Goal: Information Seeking & Learning: Learn about a topic

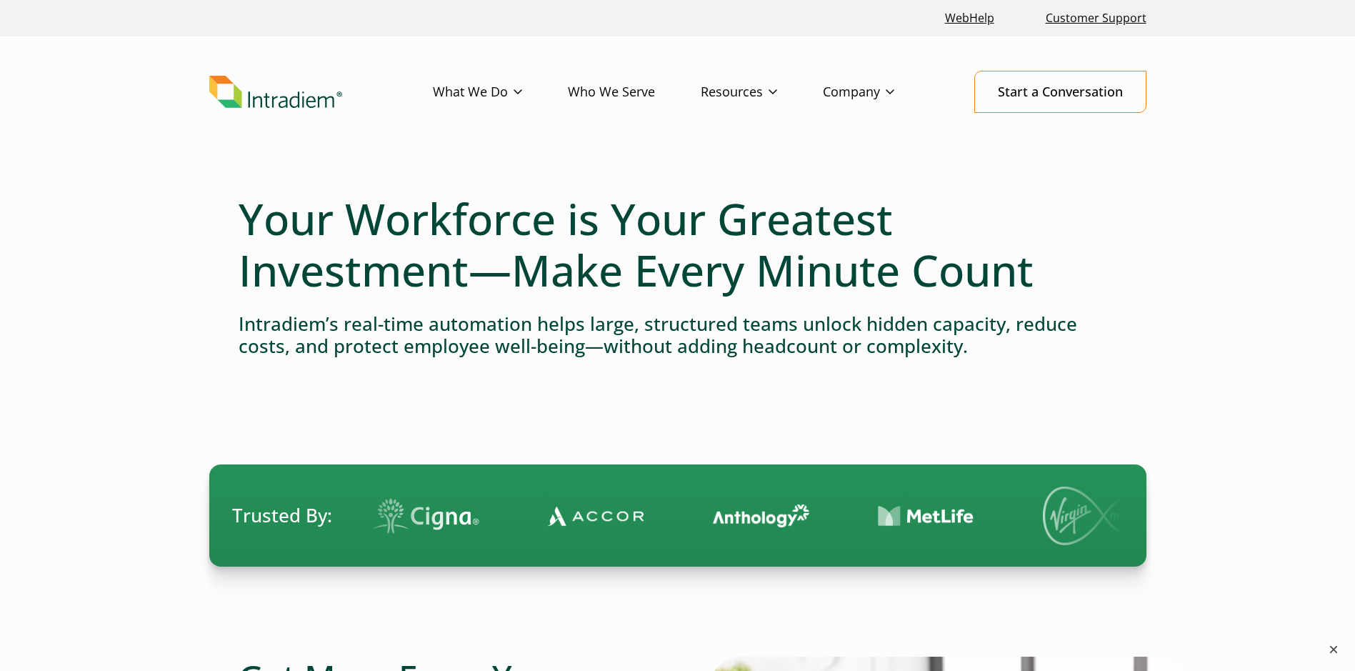
click at [1336, 649] on button "×" at bounding box center [1333, 649] width 17 height 17
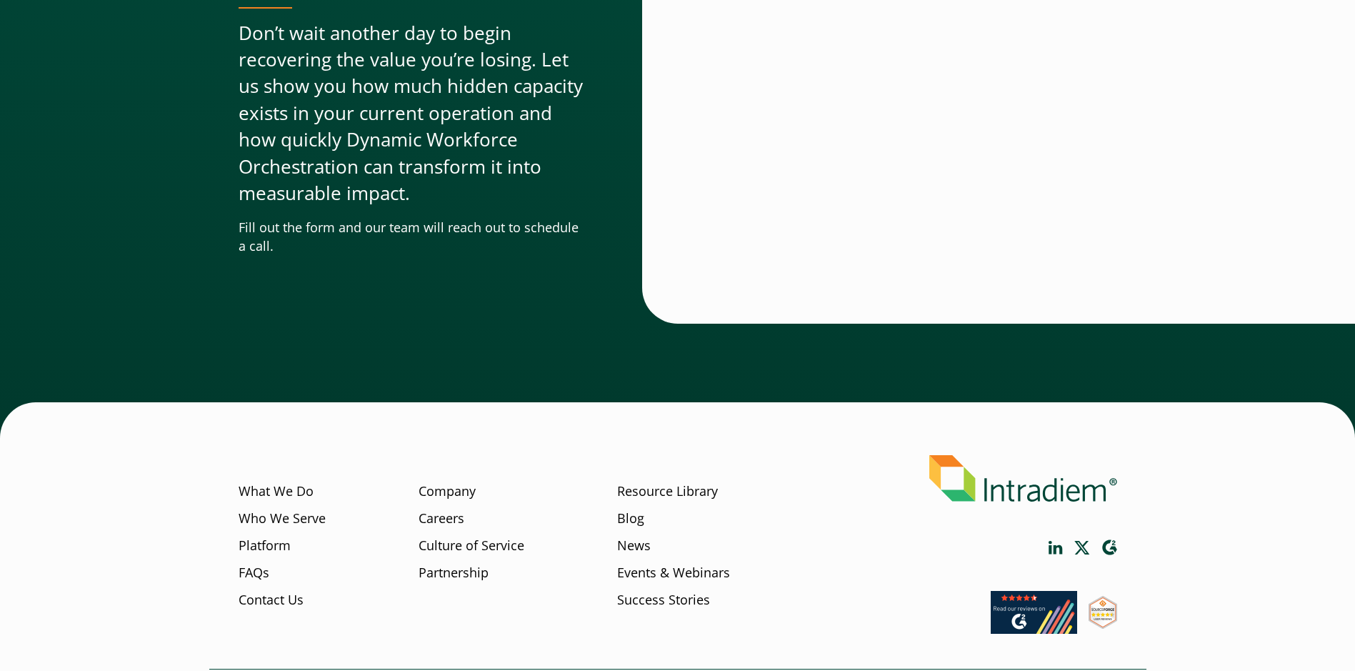
scroll to position [4316, 0]
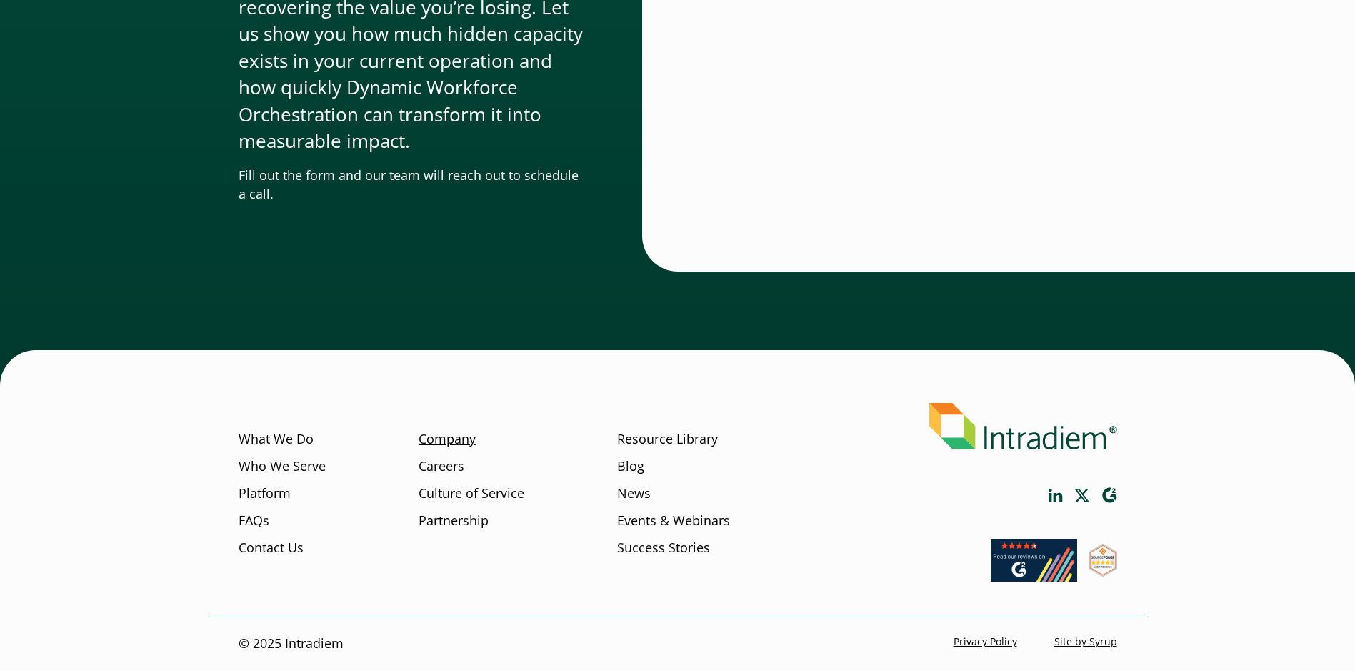
click at [459, 436] on link "Company" at bounding box center [447, 439] width 57 height 19
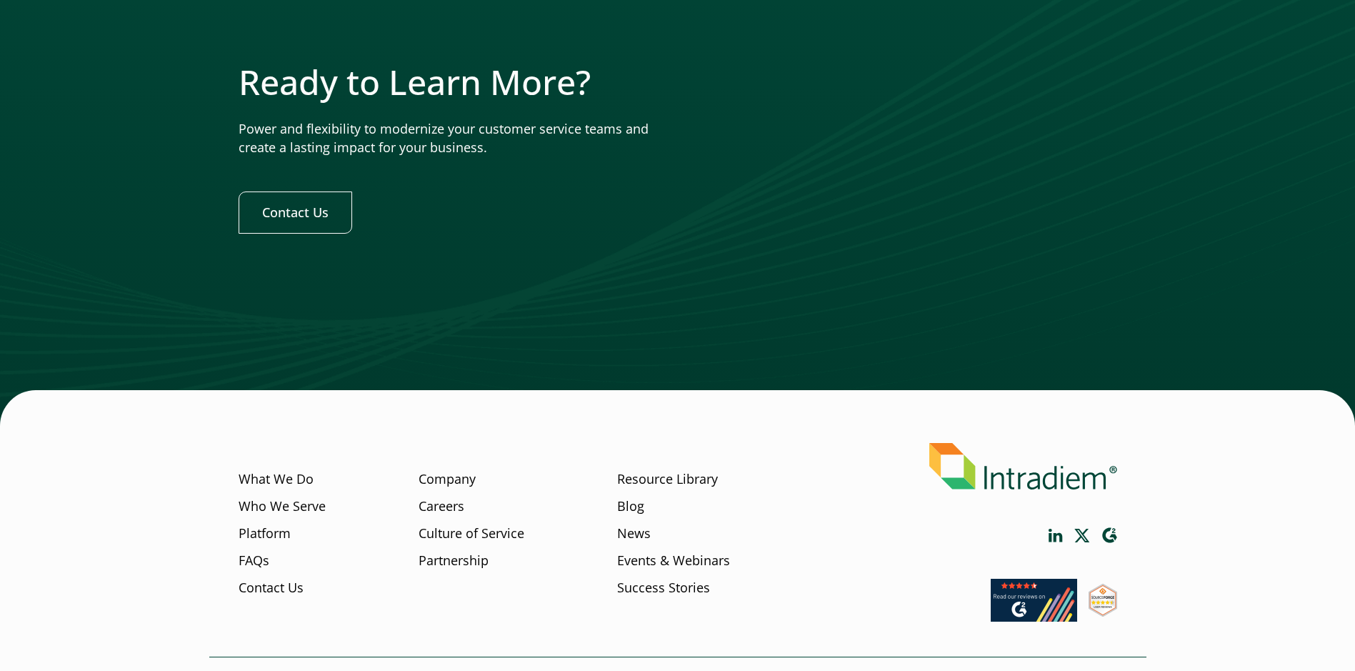
scroll to position [4324, 0]
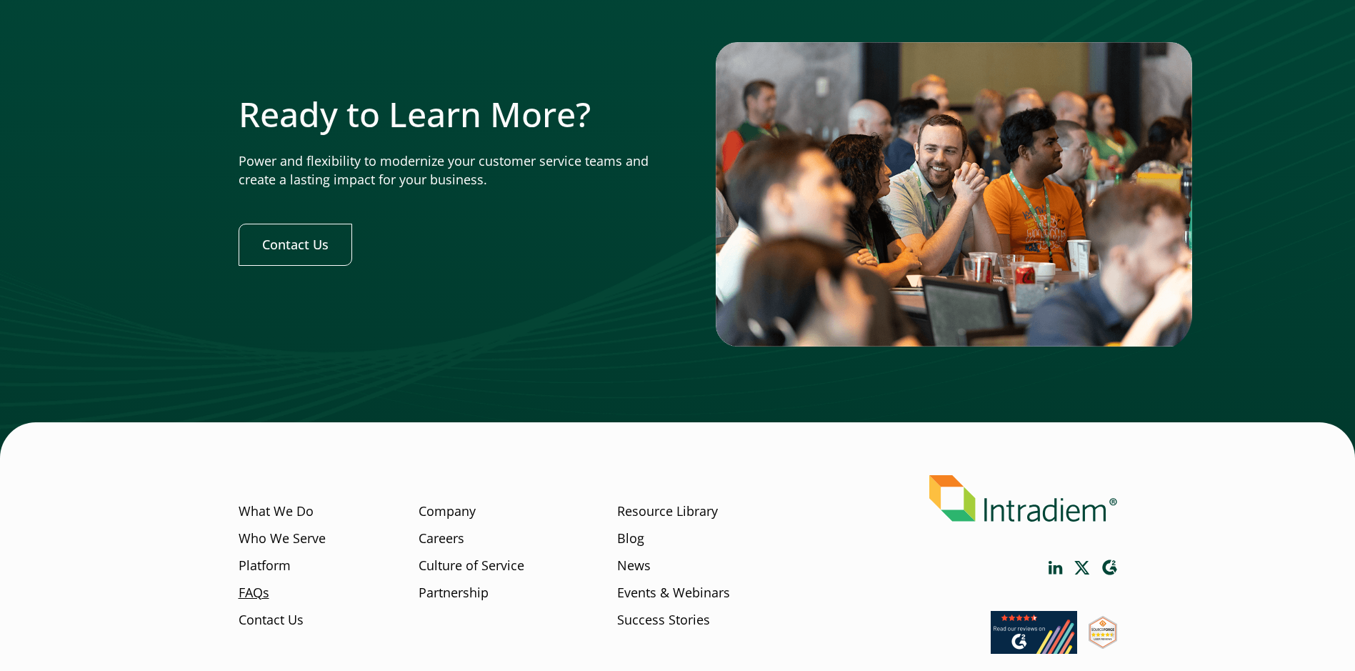
click at [261, 591] on link "FAQs" at bounding box center [254, 592] width 31 height 19
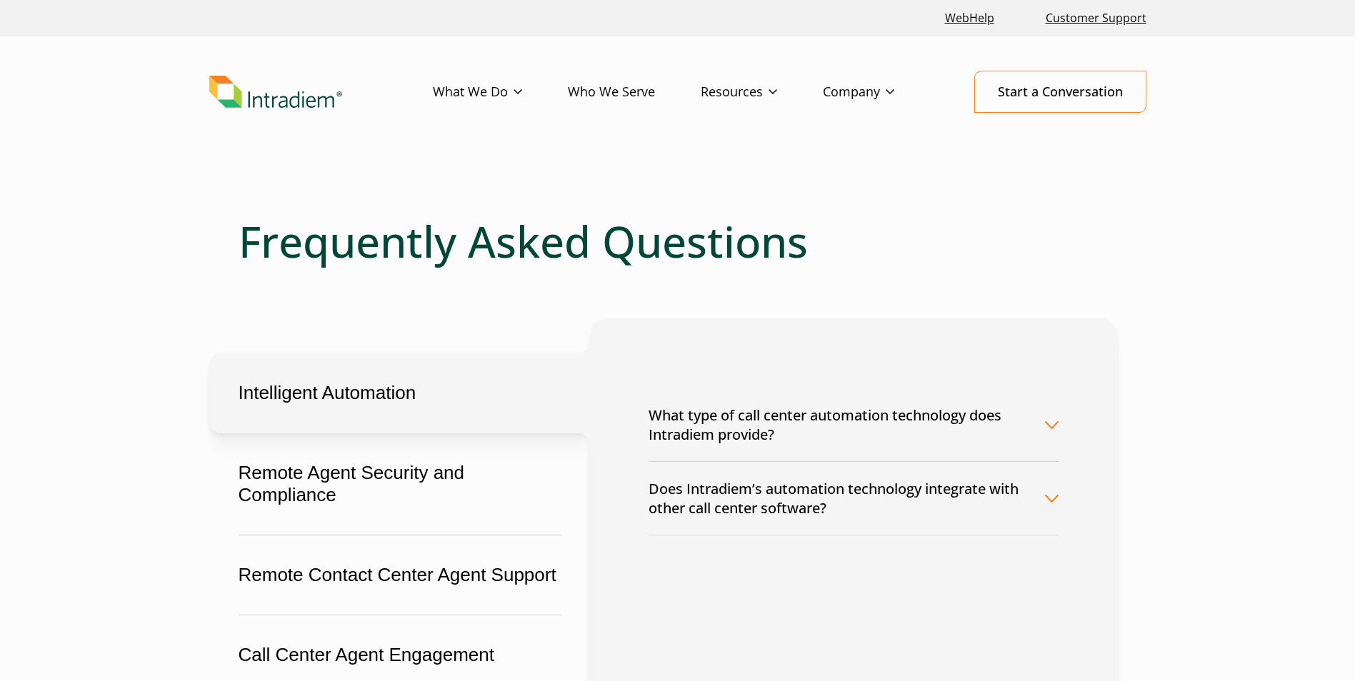
click at [1052, 425] on button "What type of call center automation technology does Intradiem provide?" at bounding box center [854, 425] width 410 height 73
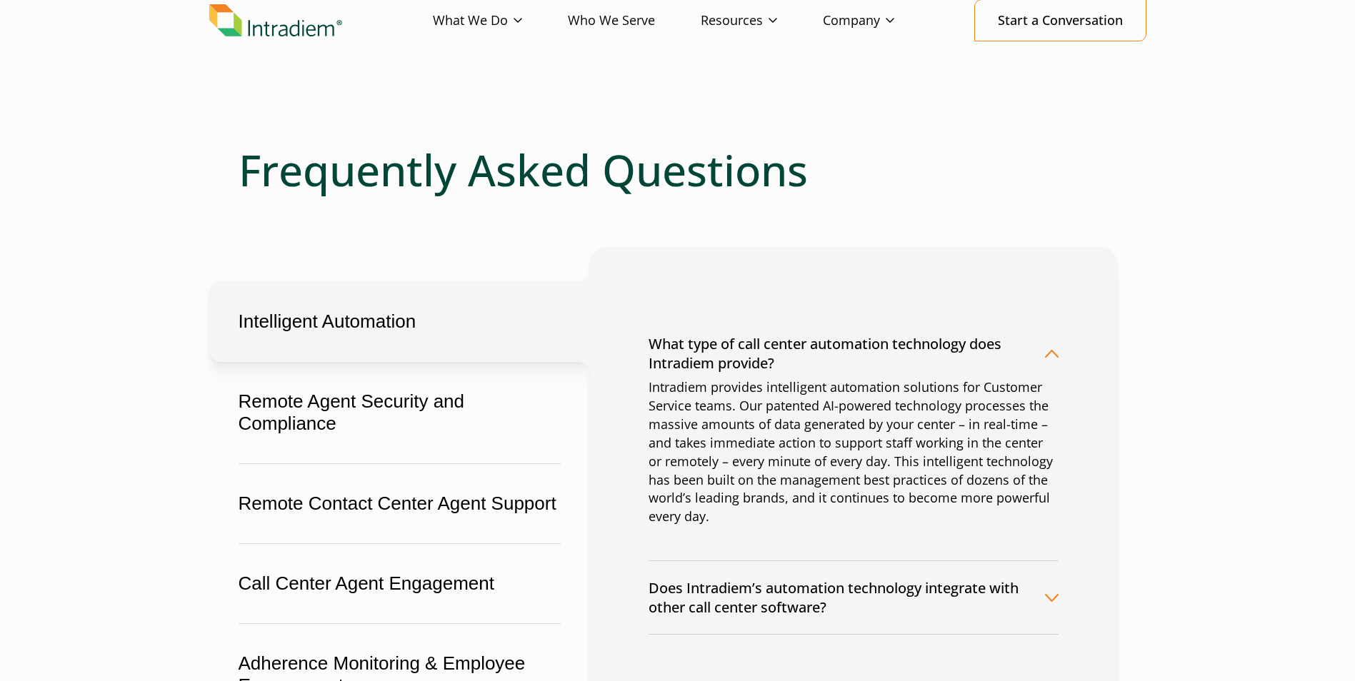
scroll to position [143, 0]
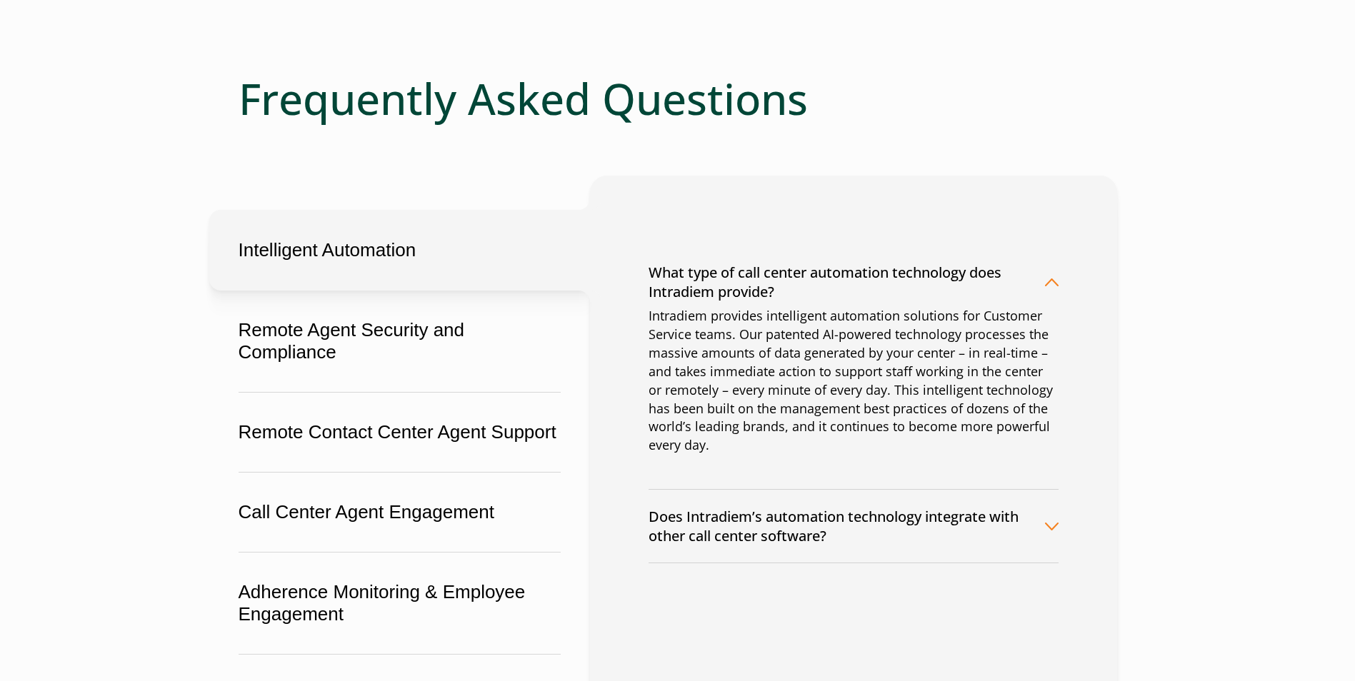
click at [1052, 526] on button "Does Intradiem’s automation technology integrate with other call center softwar…" at bounding box center [854, 526] width 410 height 73
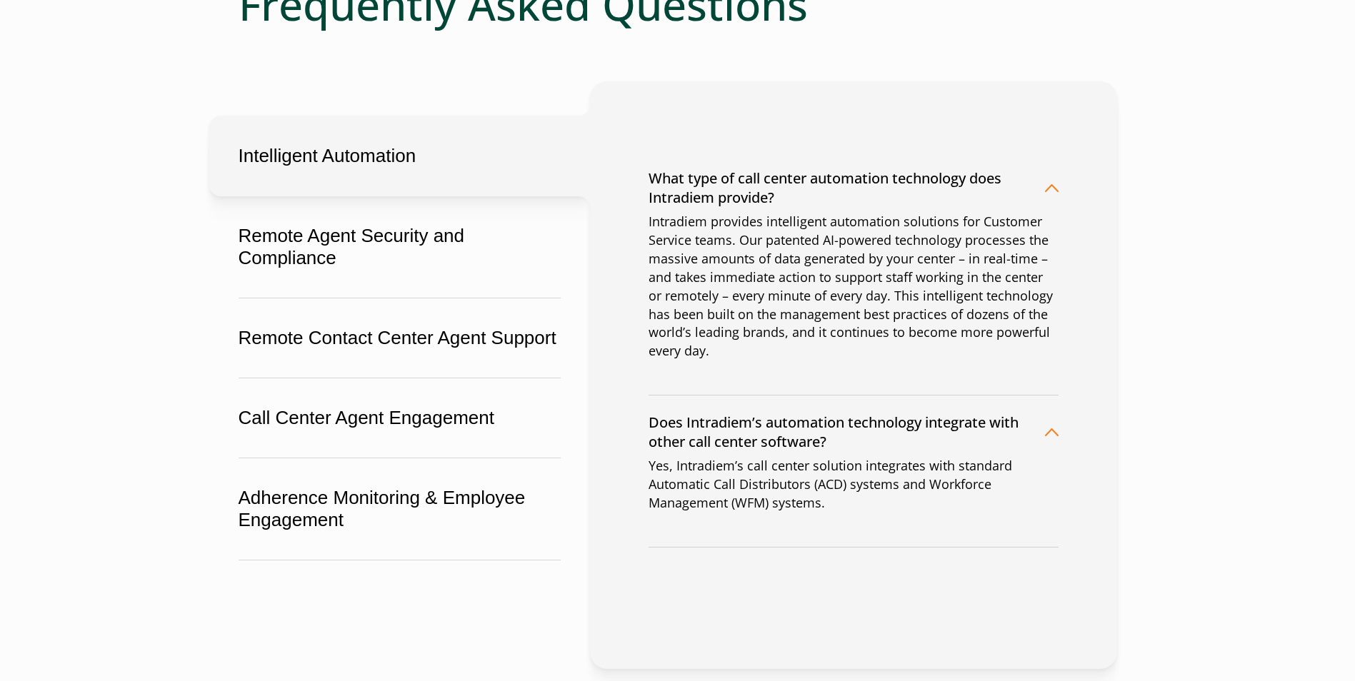
scroll to position [357, 0]
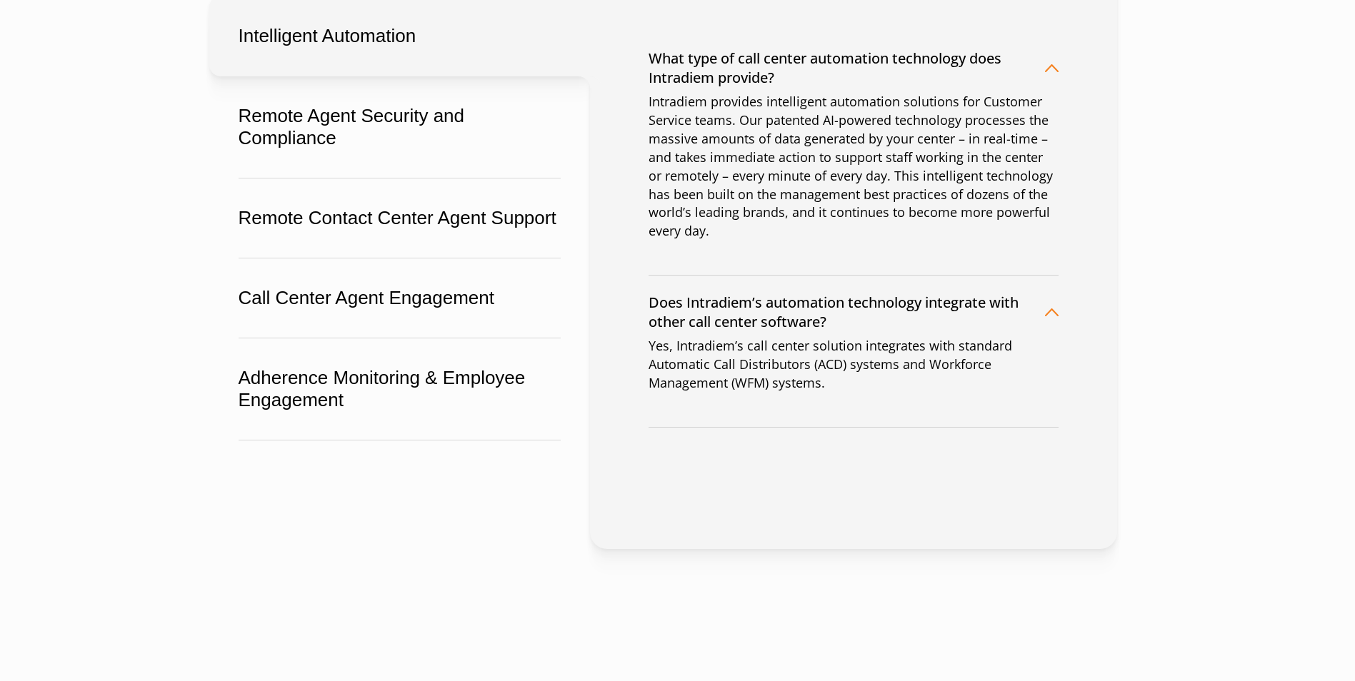
click at [1054, 315] on button "Does Intradiem’s automation technology integrate with other call center softwar…" at bounding box center [854, 312] width 410 height 73
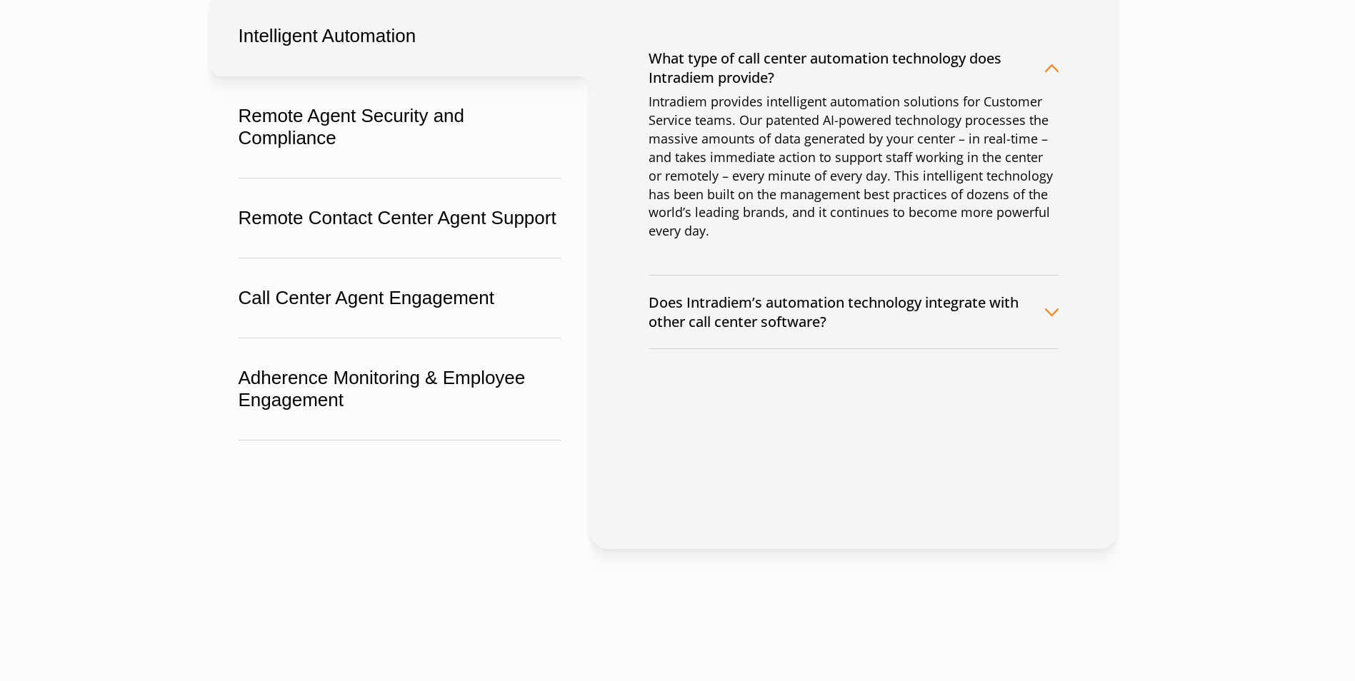
click at [1052, 69] on button "What type of call center automation technology does Intradiem provide?" at bounding box center [854, 67] width 410 height 73
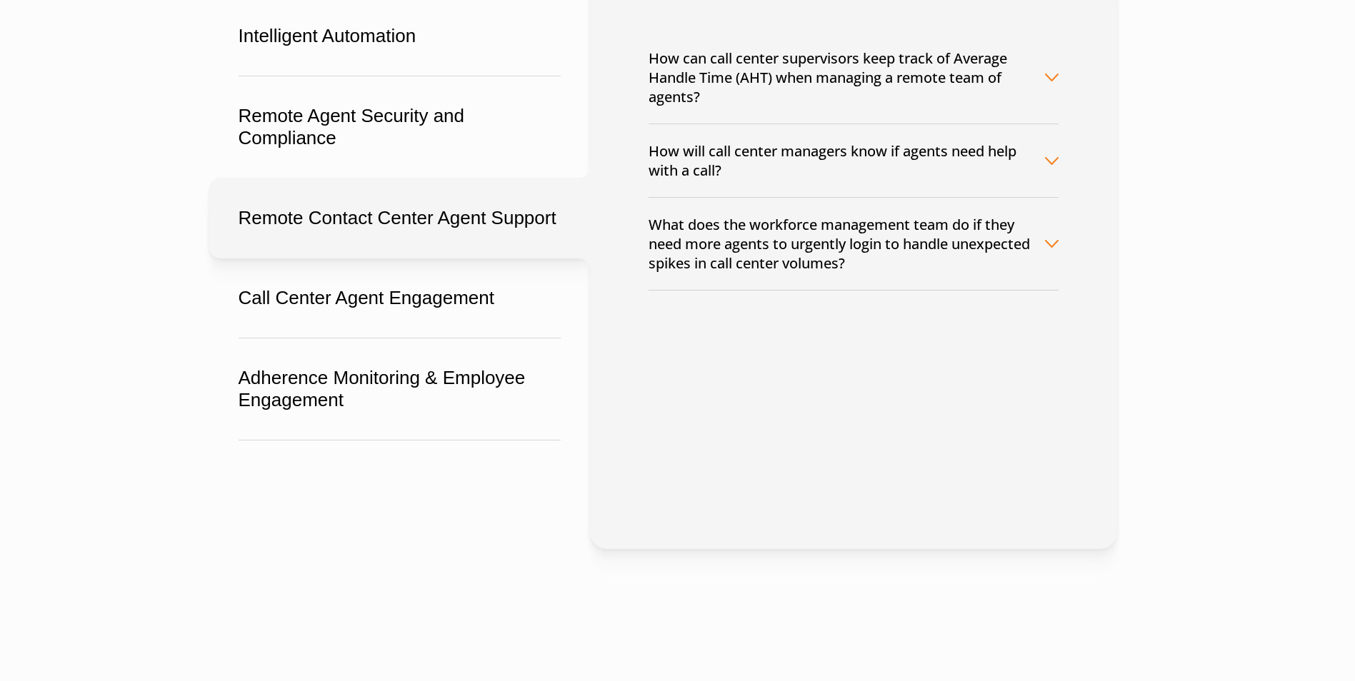
click at [1049, 245] on button "What does the workforce management team do if they need more agents to urgently…" at bounding box center [854, 244] width 410 height 92
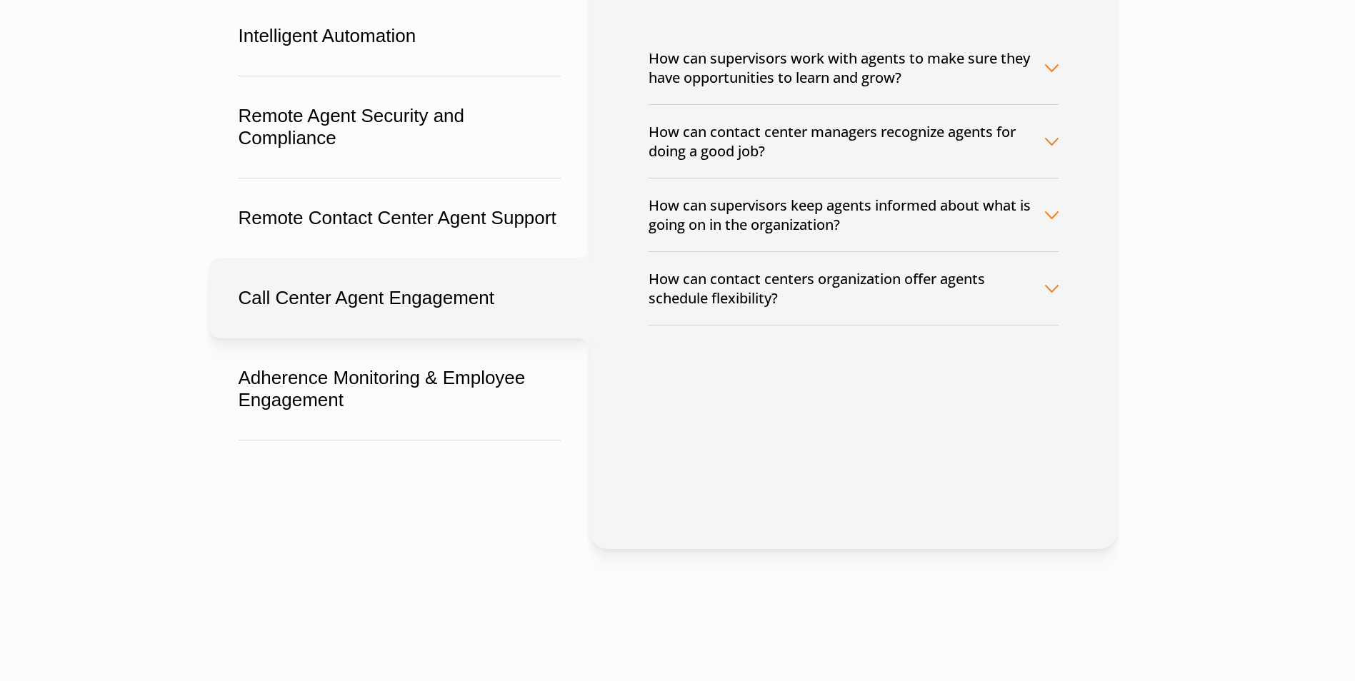
click at [1054, 288] on button "How can contact centers organization offer agents schedule flexibility?" at bounding box center [854, 288] width 410 height 73
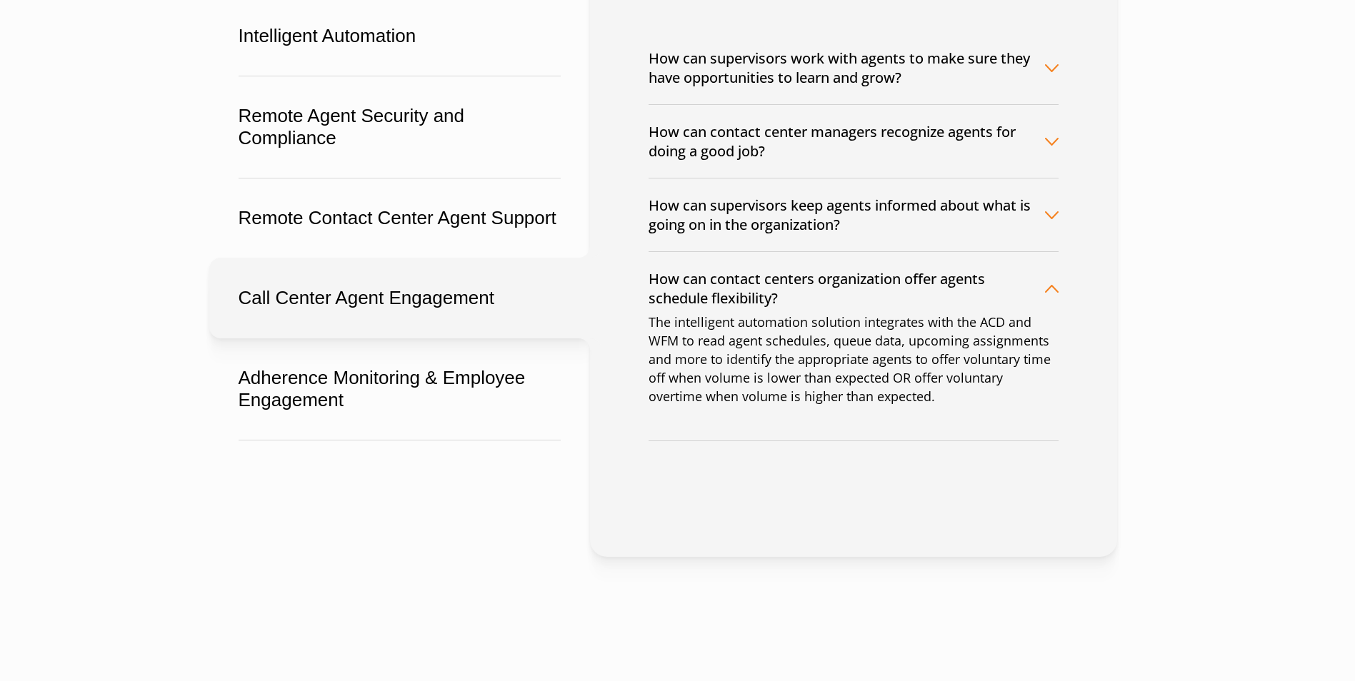
click at [1054, 288] on button "How can contact centers organization offer agents schedule flexibility?" at bounding box center [854, 288] width 410 height 73
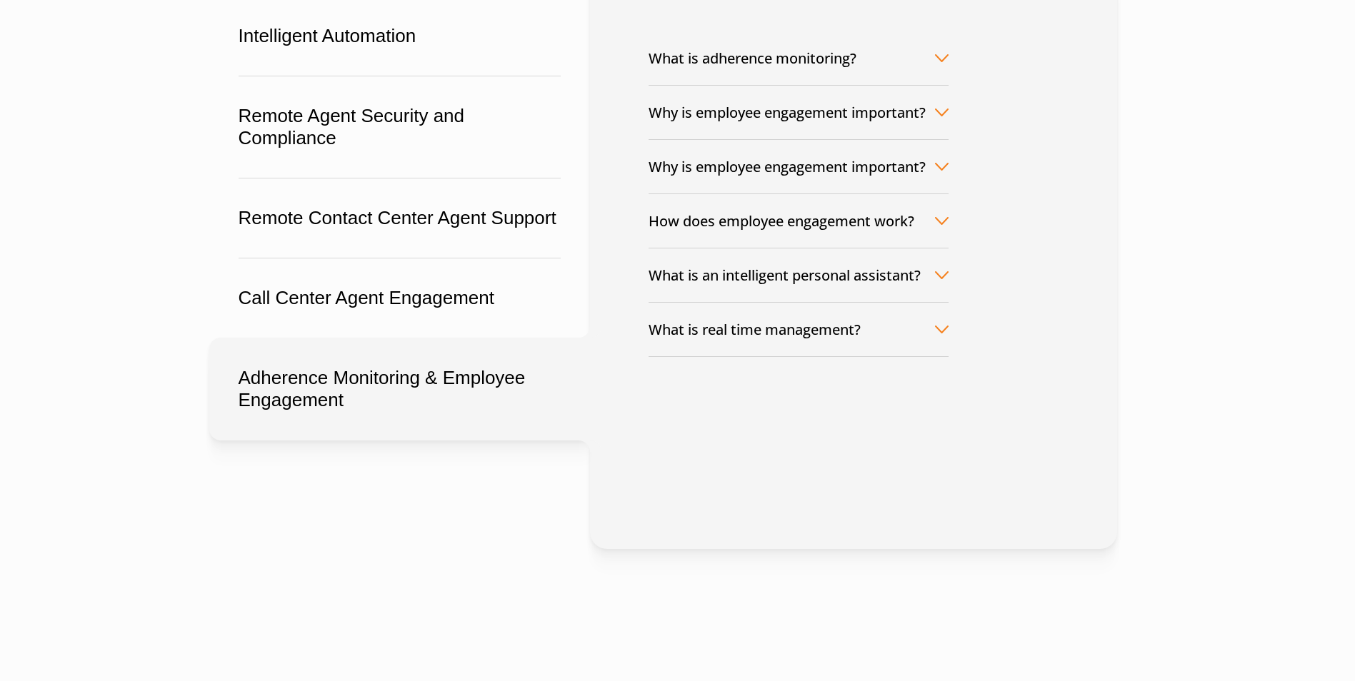
click at [423, 421] on button "Adherence Monitoring & Employee Engagement" at bounding box center [399, 389] width 381 height 103
click at [944, 61] on button "What is adherence monitoring?" at bounding box center [799, 58] width 300 height 54
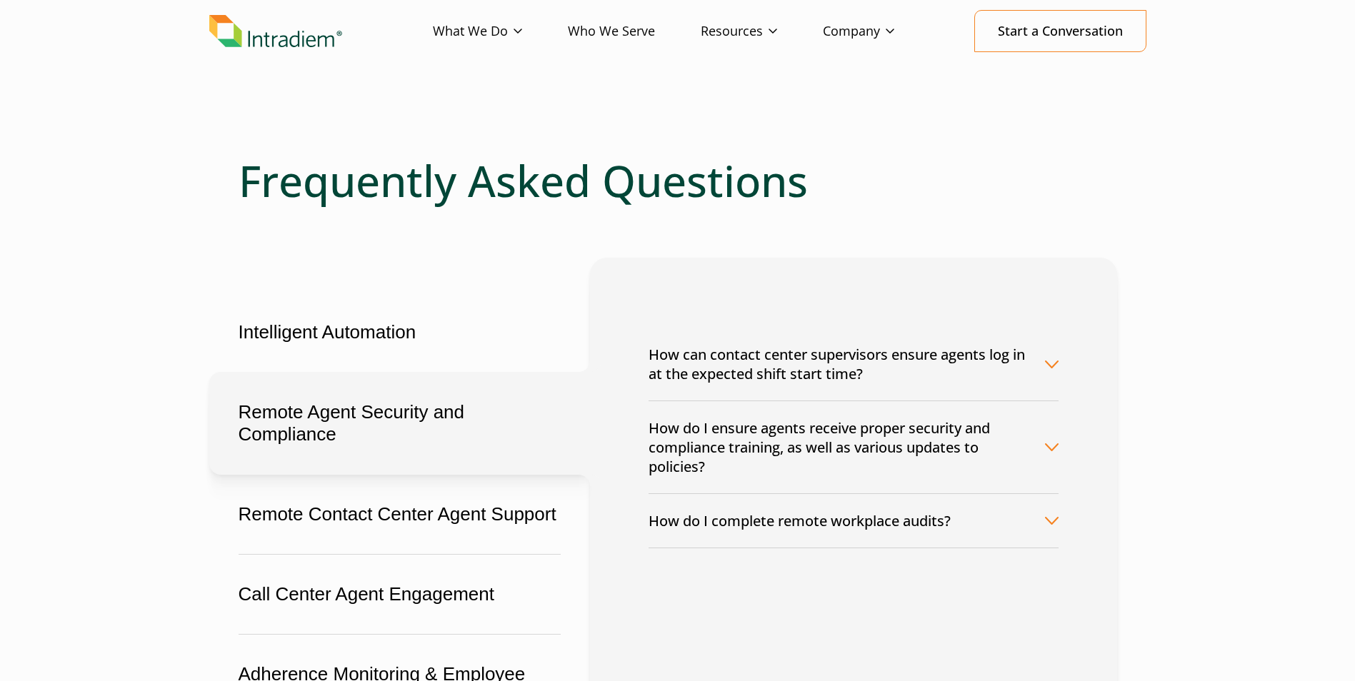
scroll to position [0, 0]
